Goal: Information Seeking & Learning: Learn about a topic

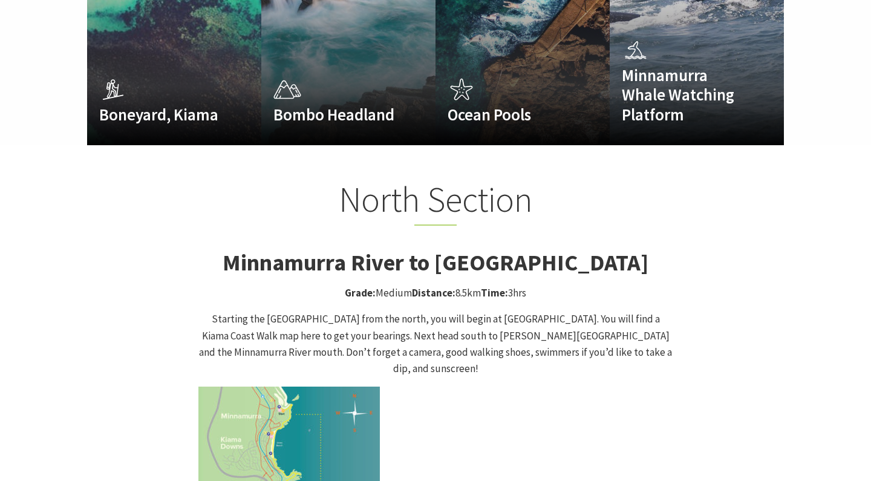
scroll to position [1126, 0]
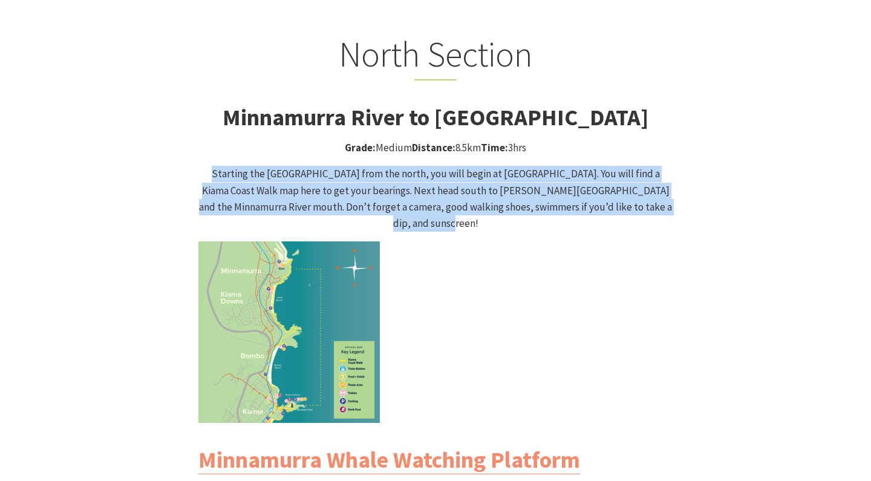
drag, startPoint x: 186, startPoint y: 151, endPoint x: 676, endPoint y: 186, distance: 491.8
click at [676, 186] on div "North Section Minnamurra River to [GEOGRAPHIC_DATA] Grade: Medium Distance: 8.5…" at bounding box center [436, 455] width 726 height 845
click at [676, 186] on div "North Section Minnamurra River to [GEOGRAPHIC_DATA] Grade: Medium Distance: 8.5…" at bounding box center [436, 455] width 484 height 845
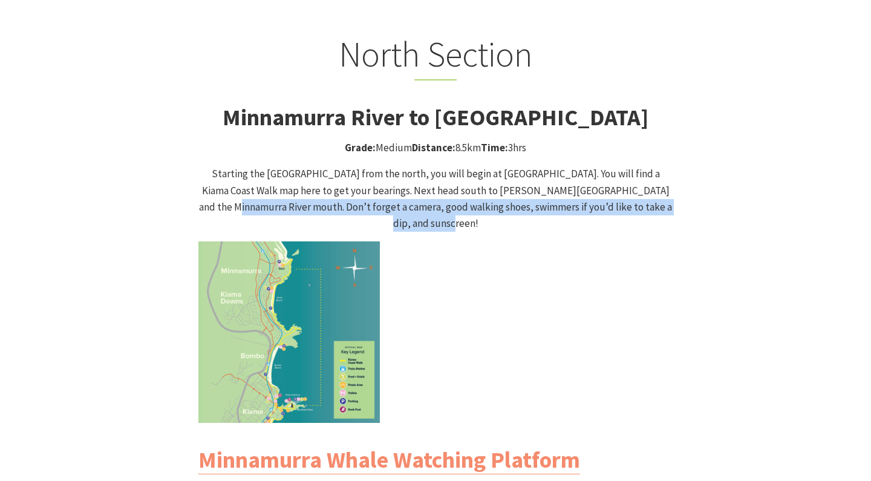
drag, startPoint x: 654, startPoint y: 186, endPoint x: 626, endPoint y: 157, distance: 40.2
click at [626, 166] on p "Starting the [GEOGRAPHIC_DATA] from the north, you will begin at [GEOGRAPHIC_DA…" at bounding box center [435, 199] width 474 height 66
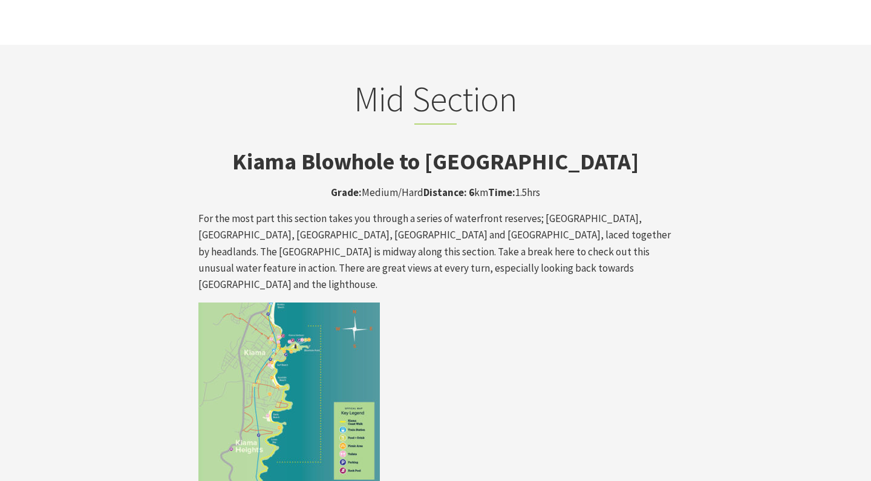
scroll to position [1980, 0]
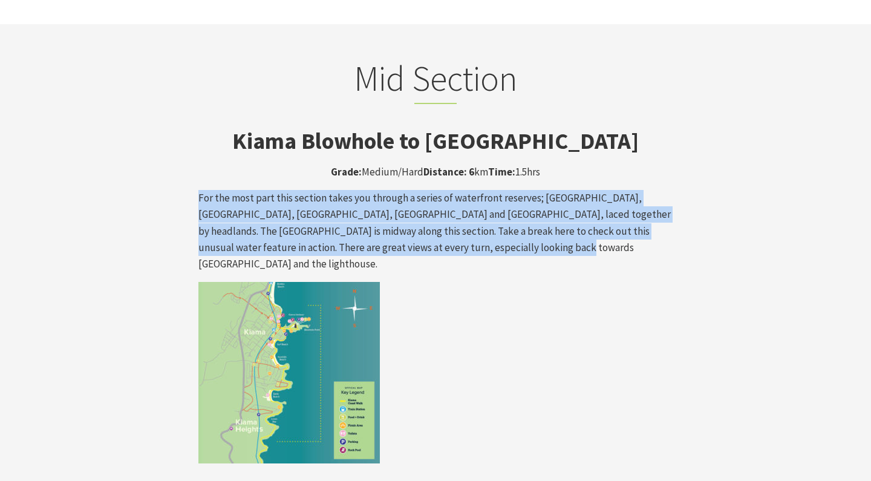
drag, startPoint x: 491, startPoint y: 171, endPoint x: 180, endPoint y: 119, distance: 315.8
click at [261, 190] on p "For the most part this section takes you through a series of waterfront reserve…" at bounding box center [435, 231] width 474 height 82
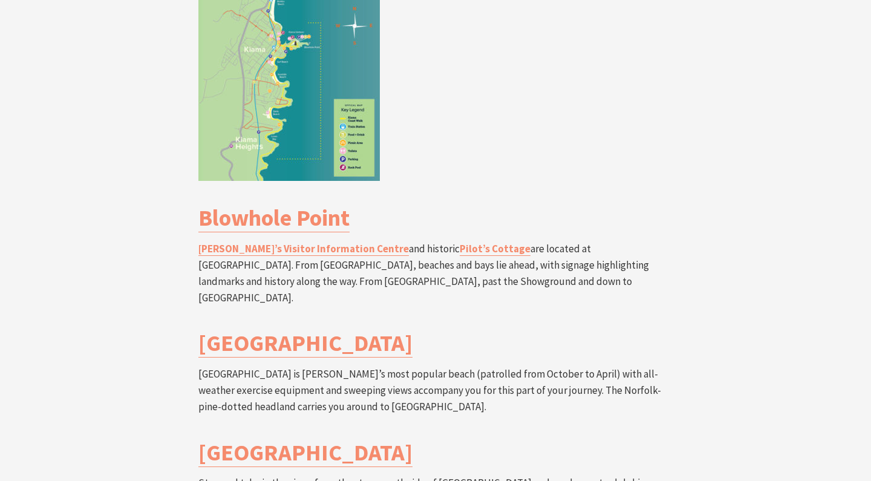
scroll to position [2293, 0]
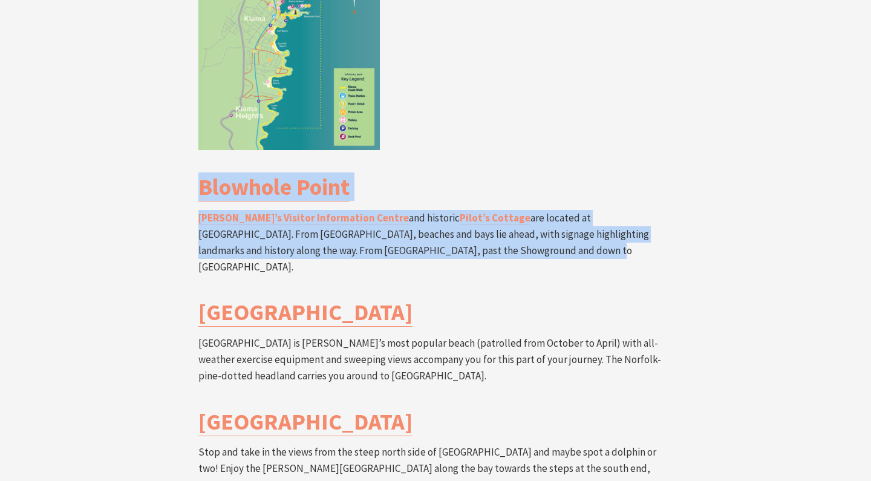
drag, startPoint x: 174, startPoint y: 91, endPoint x: 454, endPoint y: 154, distance: 286.3
click at [454, 154] on div "Mid Section Kiama Blowhole to [GEOGRAPHIC_DATA] Grade: Medium/Hard Distance: 6 …" at bounding box center [436, 270] width 726 height 1052
click at [454, 210] on p "[PERSON_NAME]’s Visitor Information Centre and historic [GEOGRAPHIC_DATA] are l…" at bounding box center [435, 243] width 474 height 66
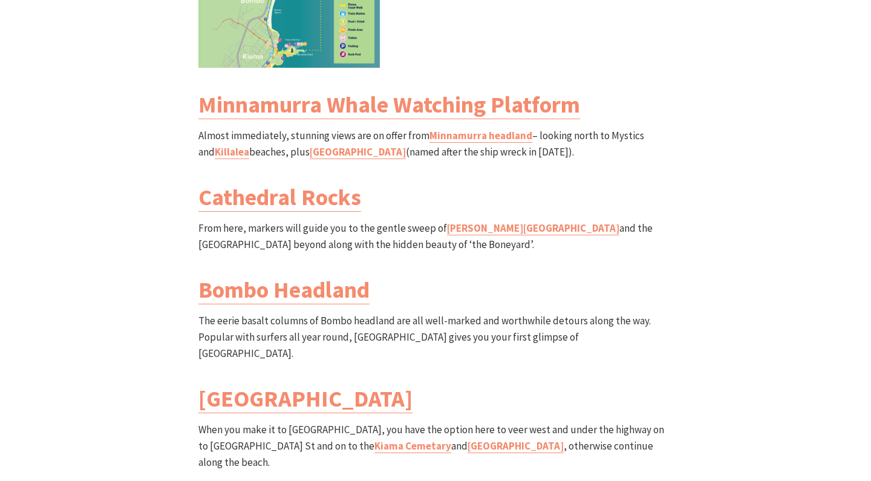
scroll to position [1229, 0]
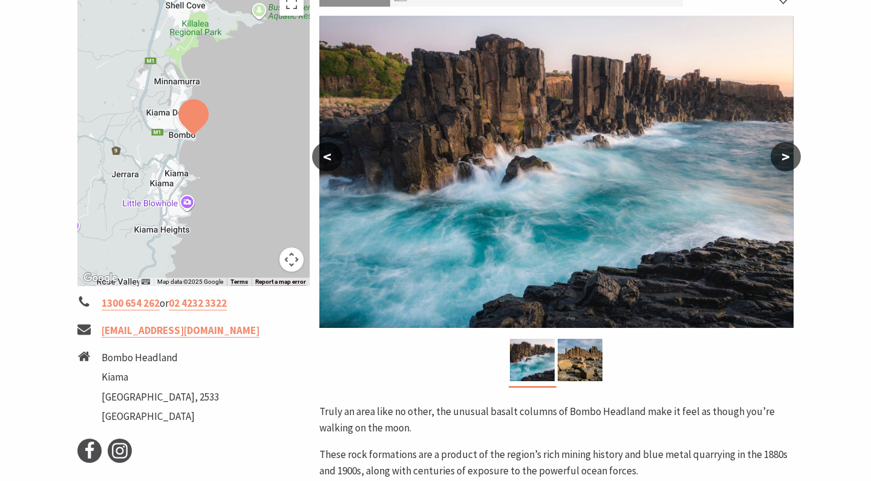
scroll to position [85, 0]
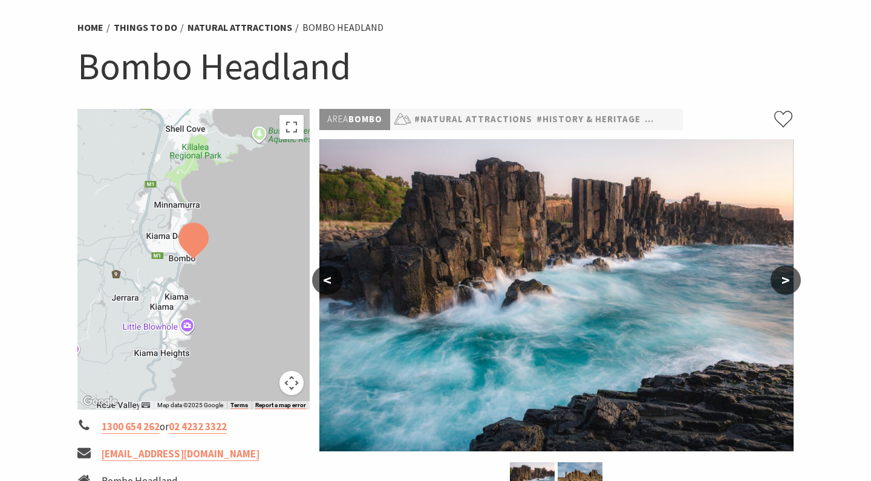
click at [783, 279] on button ">" at bounding box center [786, 280] width 30 height 29
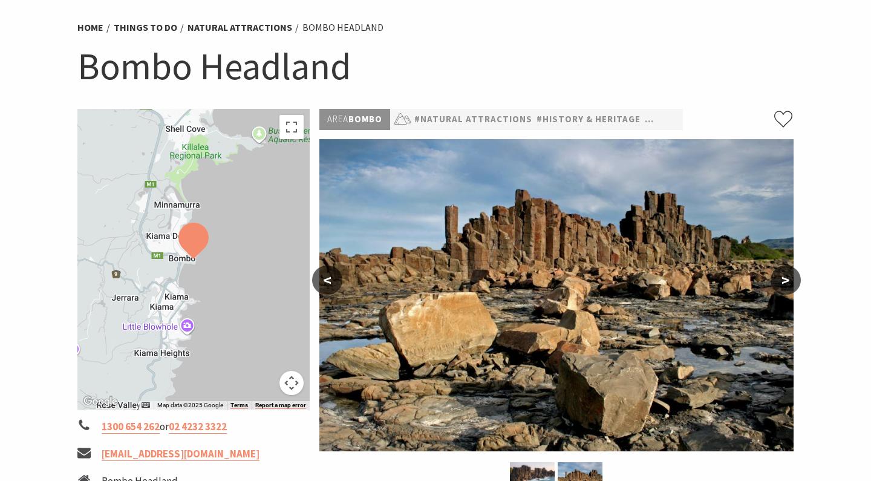
click at [783, 279] on button ">" at bounding box center [786, 280] width 30 height 29
click at [794, 276] on button ">" at bounding box center [786, 280] width 30 height 29
click at [831, 263] on section "Home Things To Do Natural Attractions Bombo Headland Bombo Headland ← Move left…" at bounding box center [435, 370] width 871 height 781
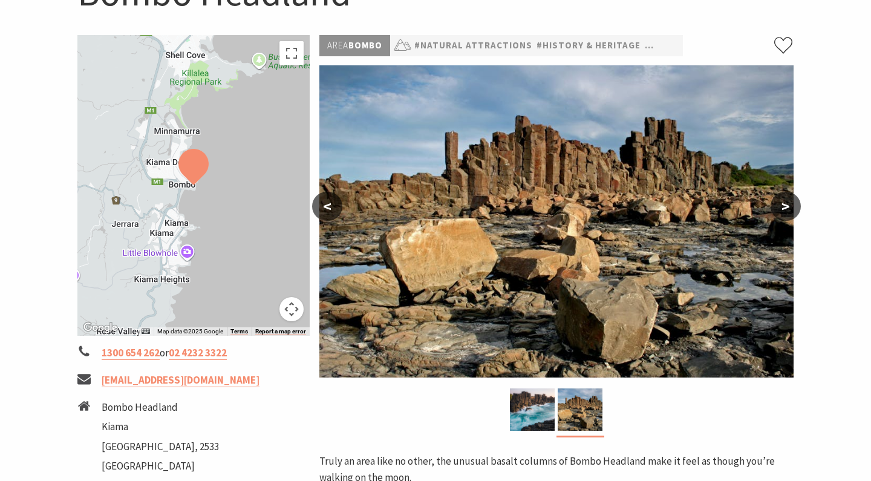
scroll to position [45, 0]
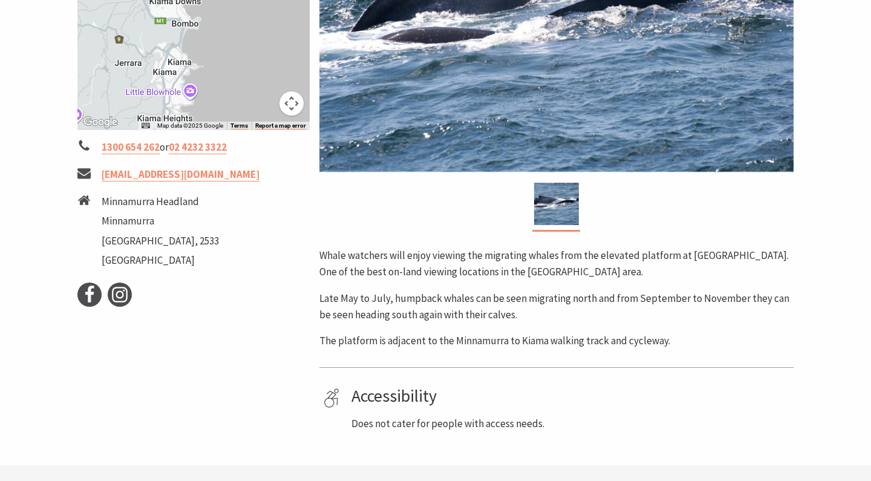
scroll to position [364, 0]
drag, startPoint x: 317, startPoint y: 330, endPoint x: 422, endPoint y: 339, distance: 105.0
click at [414, 339] on div "Area Minnamurra #Natural Attractions Whale watchers will enjoy viewing the migr…" at bounding box center [557, 131] width 484 height 602
click at [422, 339] on p "The platform is adjacent to the Minnamurra to Kiama walking track and cycleway." at bounding box center [556, 341] width 474 height 16
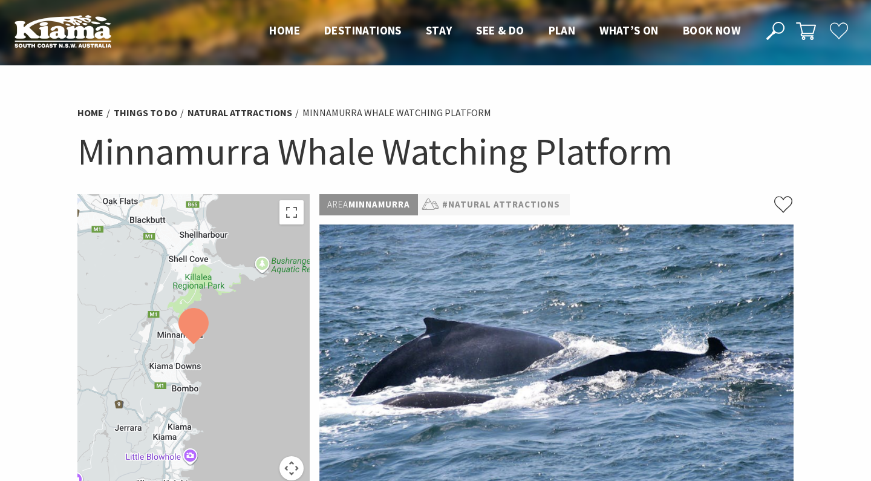
scroll to position [0, 0]
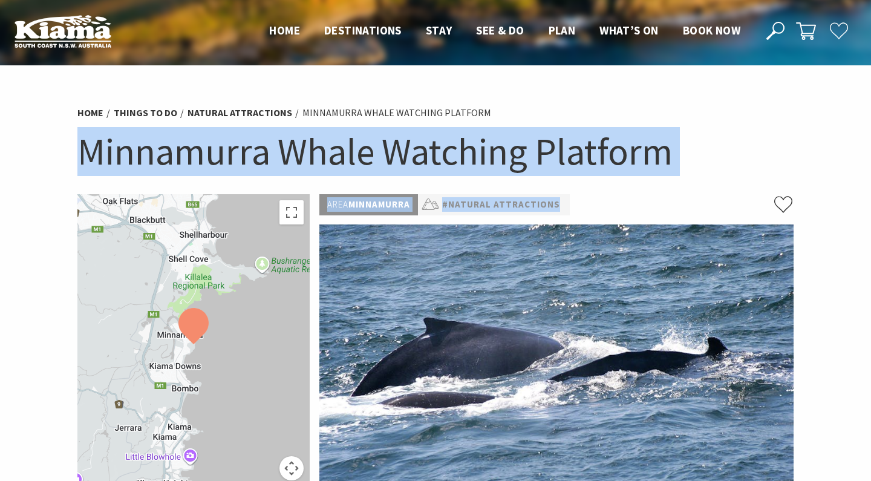
drag, startPoint x: 73, startPoint y: 158, endPoint x: 739, endPoint y: 205, distance: 667.6
click at [739, 205] on section "Home Things To Do Natural Attractions Minnamurra Whale Watching Platform Minnam…" at bounding box center [435, 447] width 871 height 765
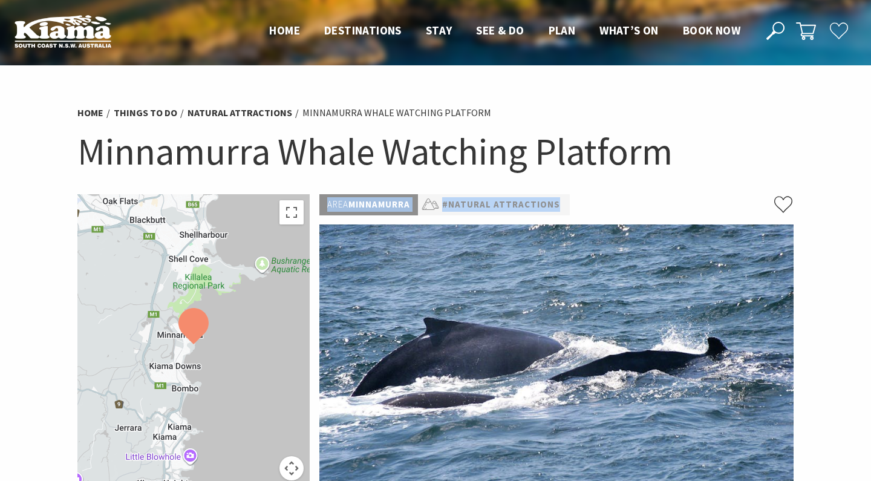
drag, startPoint x: 739, startPoint y: 205, endPoint x: 733, endPoint y: 158, distance: 47.0
click at [733, 158] on section "Home Things To Do Natural Attractions Minnamurra Whale Watching Platform Minnam…" at bounding box center [435, 447] width 871 height 765
click at [733, 158] on h1 "Minnamurra Whale Watching Platform" at bounding box center [435, 151] width 716 height 49
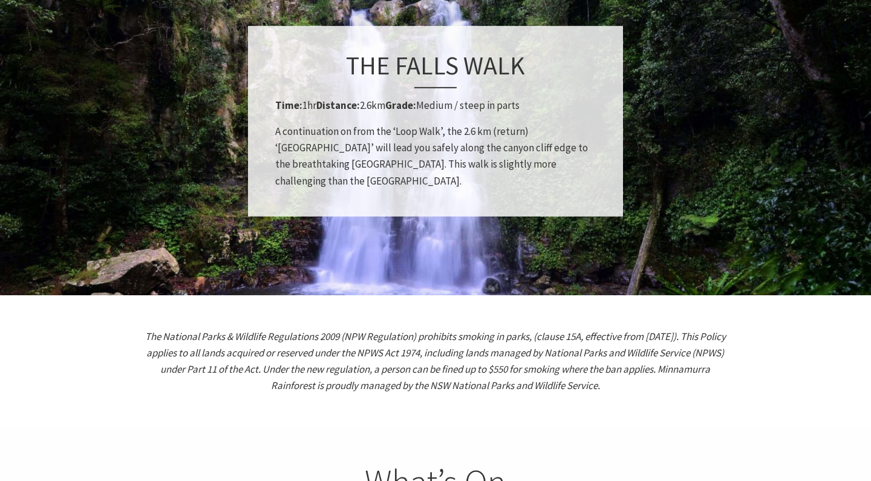
scroll to position [1528, 0]
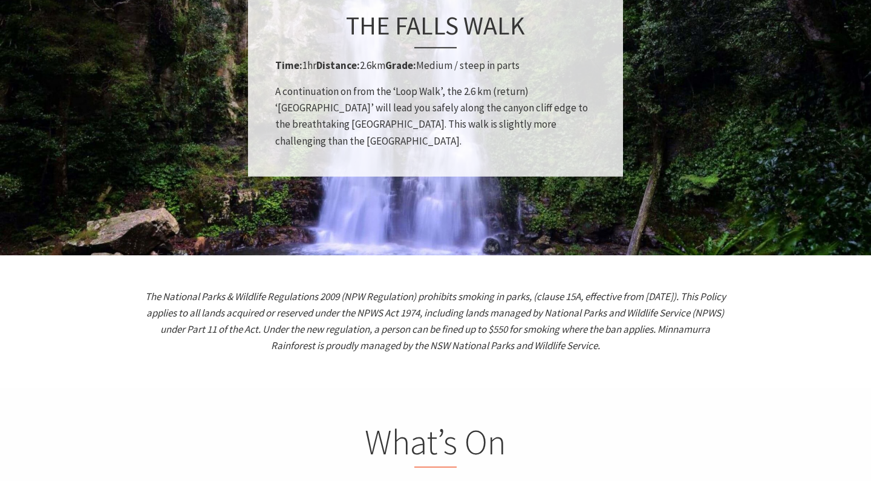
drag, startPoint x: 116, startPoint y: 256, endPoint x: 658, endPoint y: 344, distance: 548.4
click at [658, 344] on section "The National Parks & Wildlife Regulations 2009 (NPW Regulation) prohibits smoki…" at bounding box center [435, 321] width 871 height 132
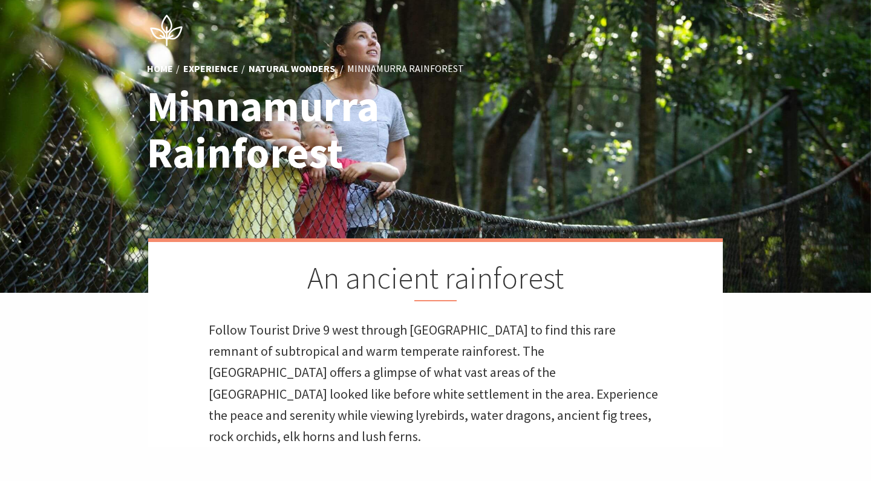
scroll to position [79, 0]
